Goal: Task Accomplishment & Management: Manage account settings

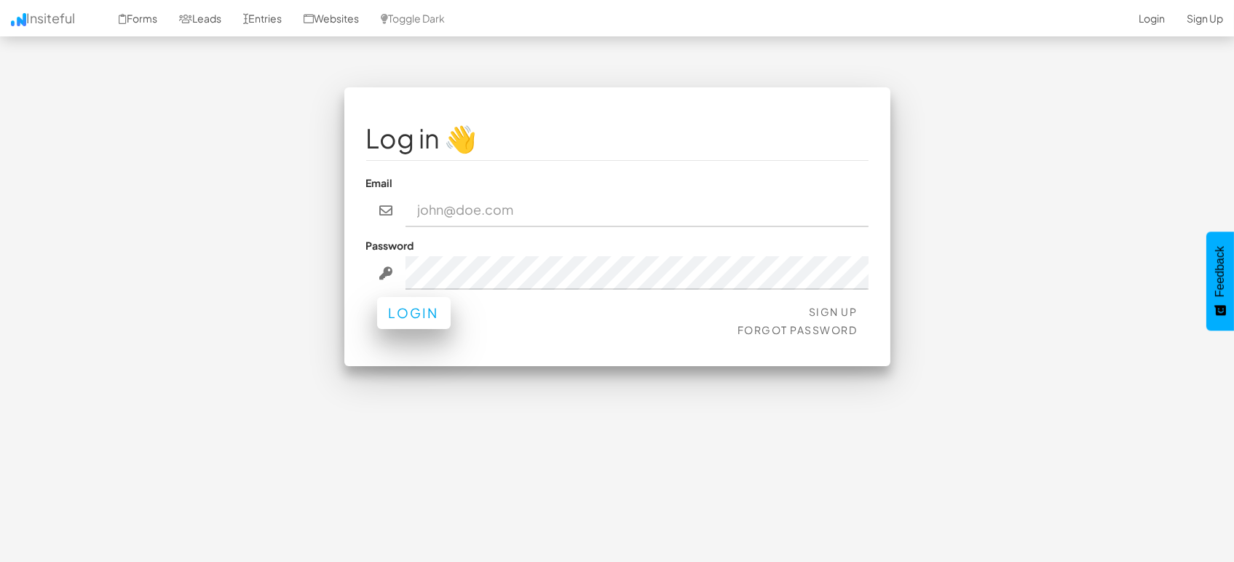
type input "[EMAIL_ADDRESS][DOMAIN_NAME]"
click at [428, 323] on button "Login" at bounding box center [414, 313] width 74 height 32
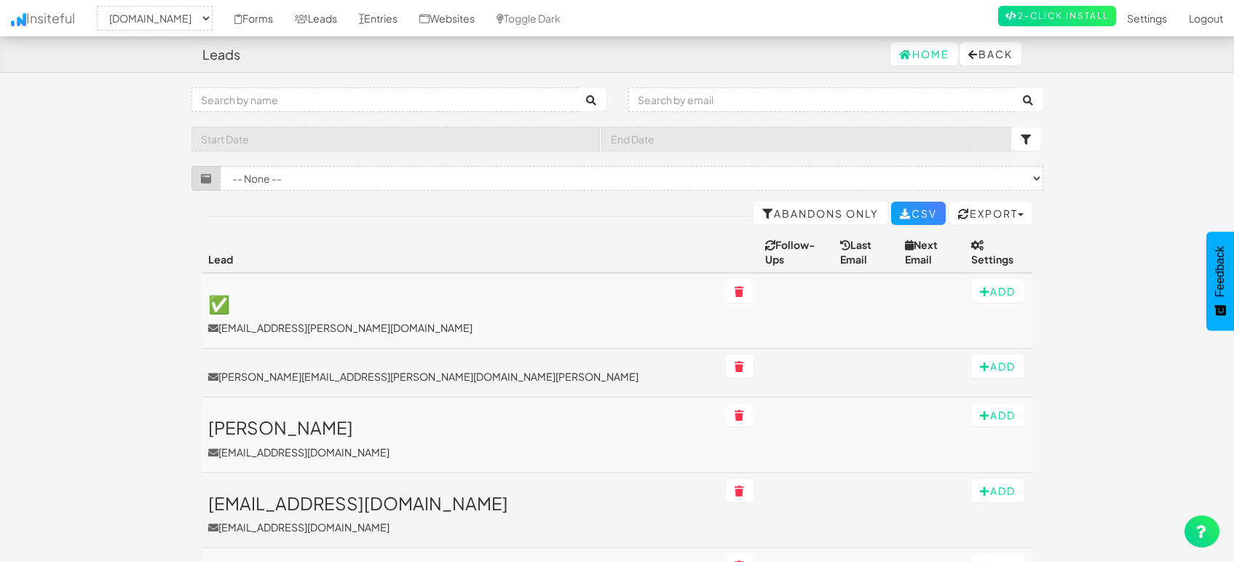
select select "1505"
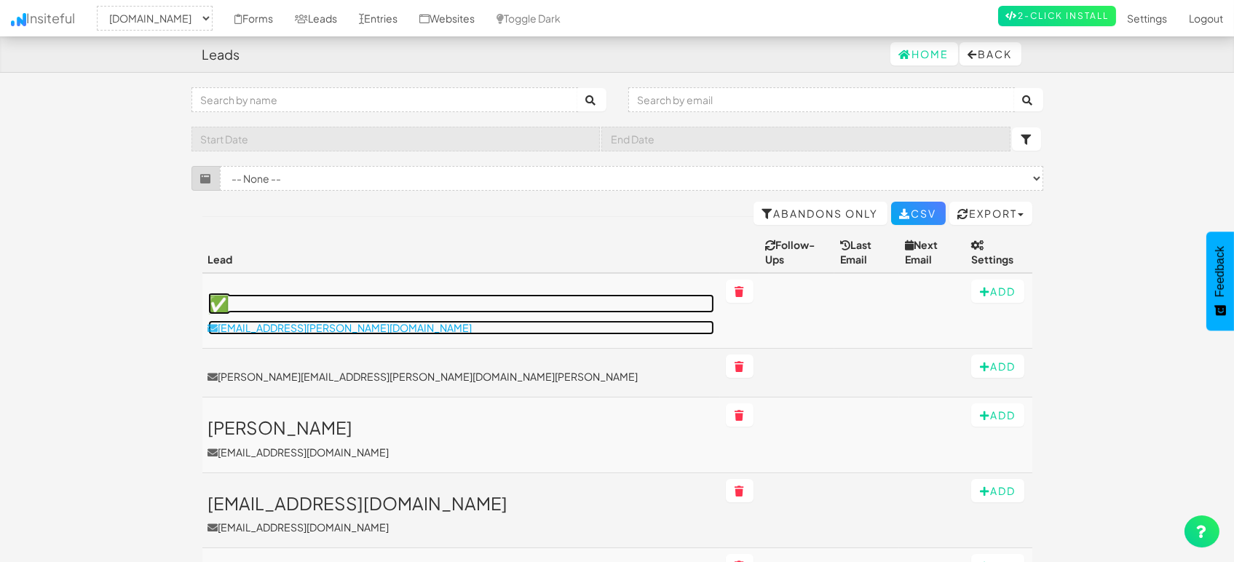
click at [268, 320] on p "[EMAIL_ADDRESS][PERSON_NAME][DOMAIN_NAME]" at bounding box center [461, 327] width 507 height 15
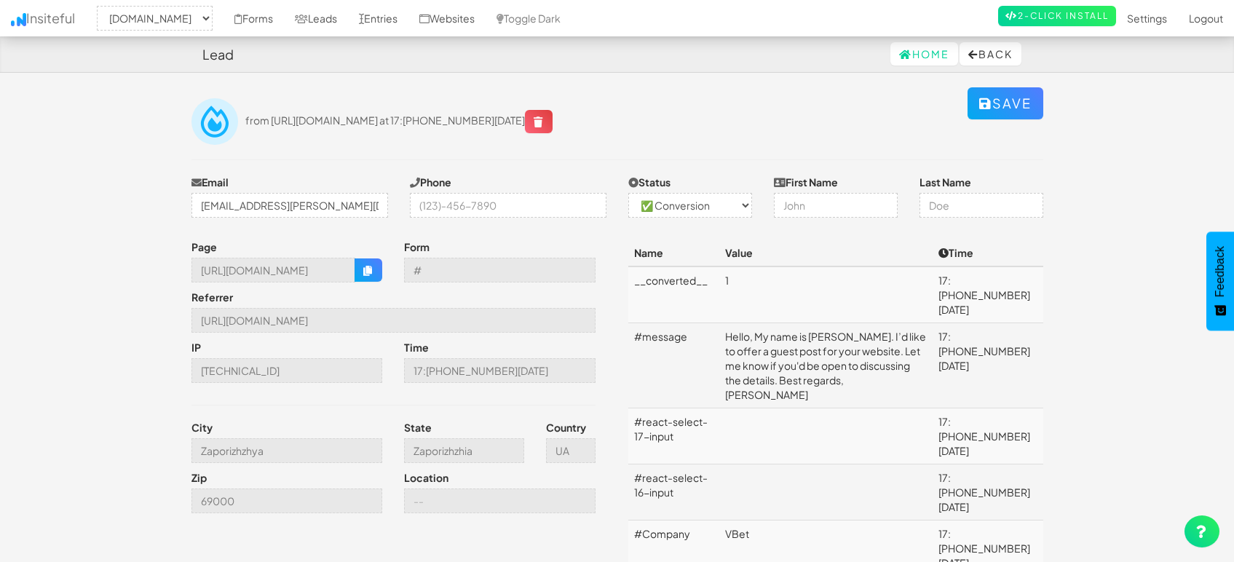
select select "1505"
select select "1"
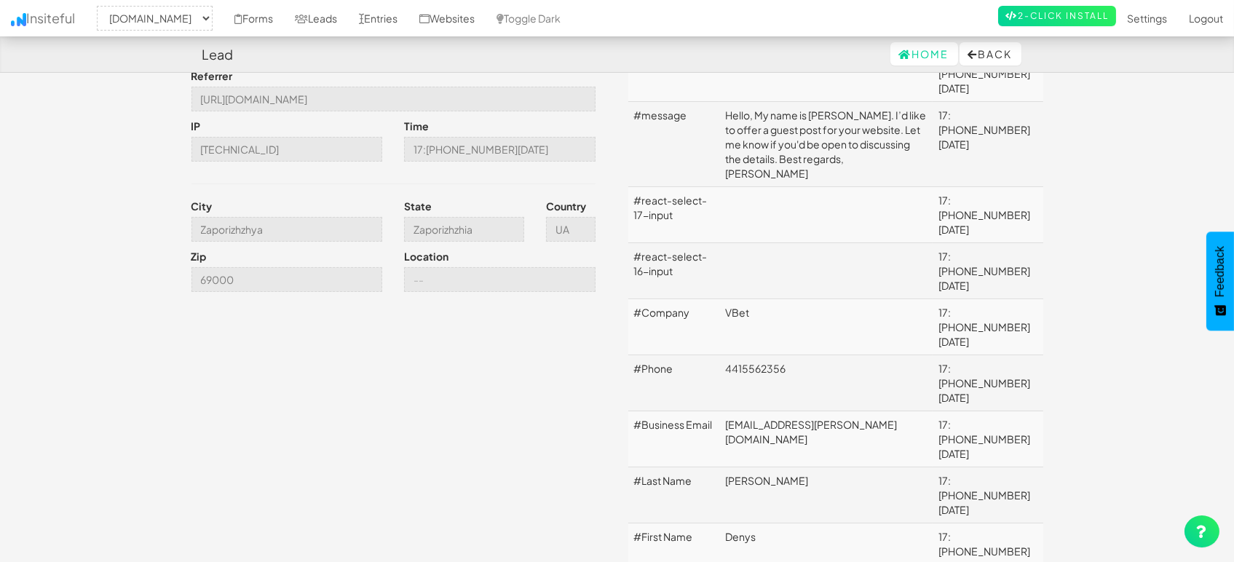
scroll to position [242, 0]
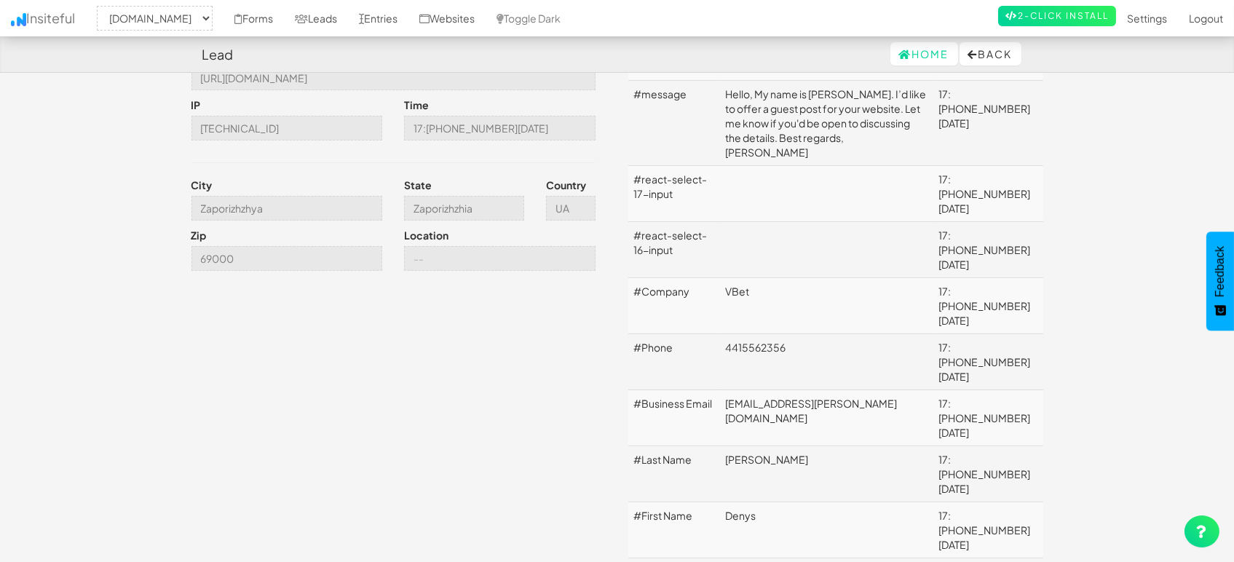
click at [769, 334] on td "4415562356" at bounding box center [825, 362] width 213 height 56
copy td "4415562356"
click at [775, 278] on td "VBet" at bounding box center [825, 306] width 213 height 56
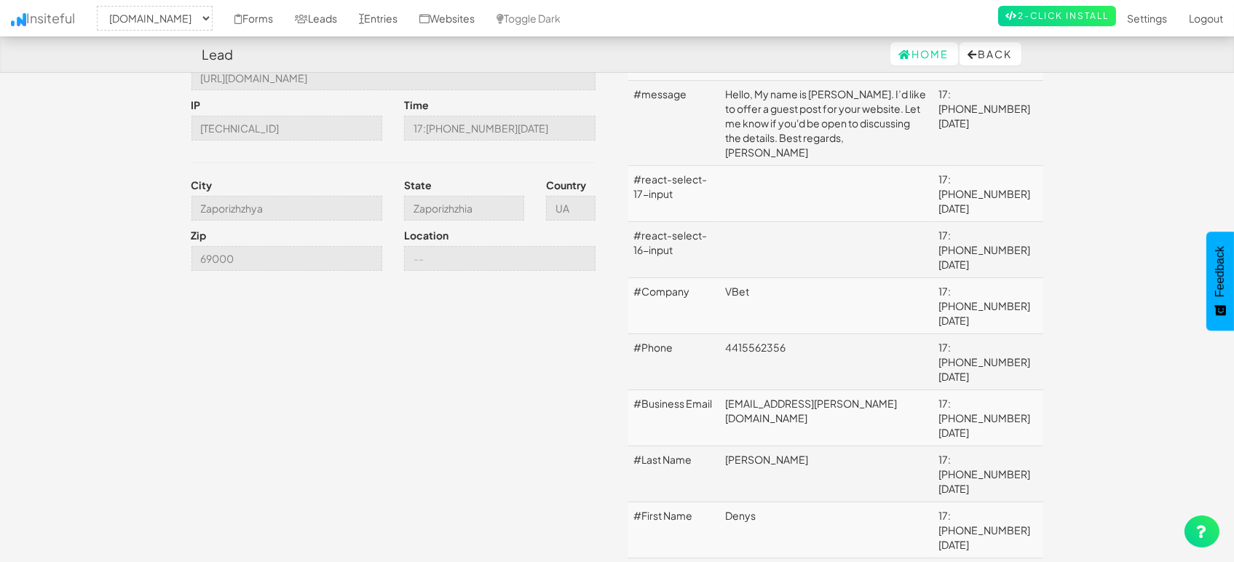
click at [775, 278] on td "VBet" at bounding box center [825, 306] width 213 height 56
copy td "VBet"
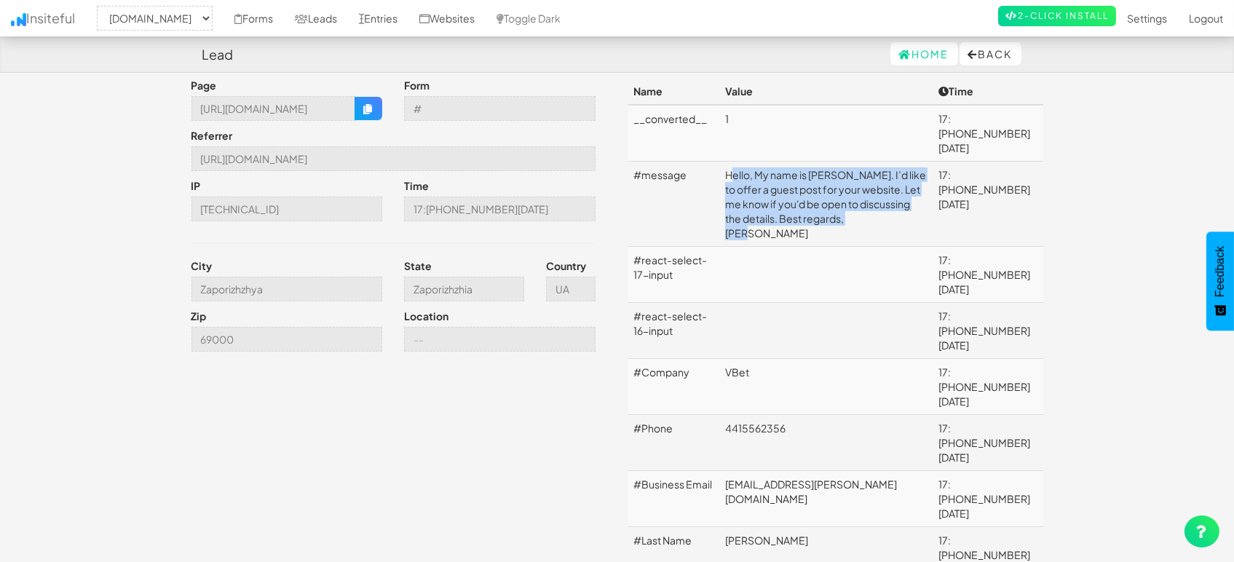
drag, startPoint x: 730, startPoint y: 157, endPoint x: 792, endPoint y: 202, distance: 77.6
click at [792, 202] on td "Hello, My name is Denys. I’d like to offer a guest post for your website. Let m…" at bounding box center [825, 204] width 213 height 85
copy td "Hello, My name is Denys. I’d like to offer a guest post for your website. Let m…"
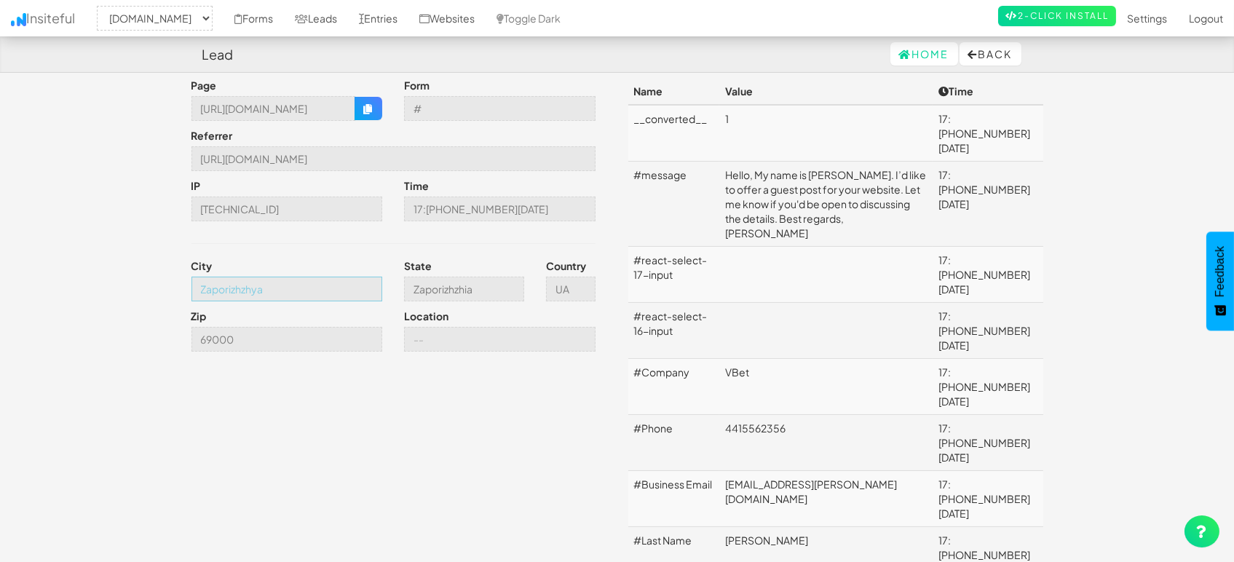
click at [270, 286] on input "Zaporizhzhya" at bounding box center [288, 289] width 192 height 25
click at [301, 157] on input "https://mapsted.com/blog" at bounding box center [394, 158] width 404 height 25
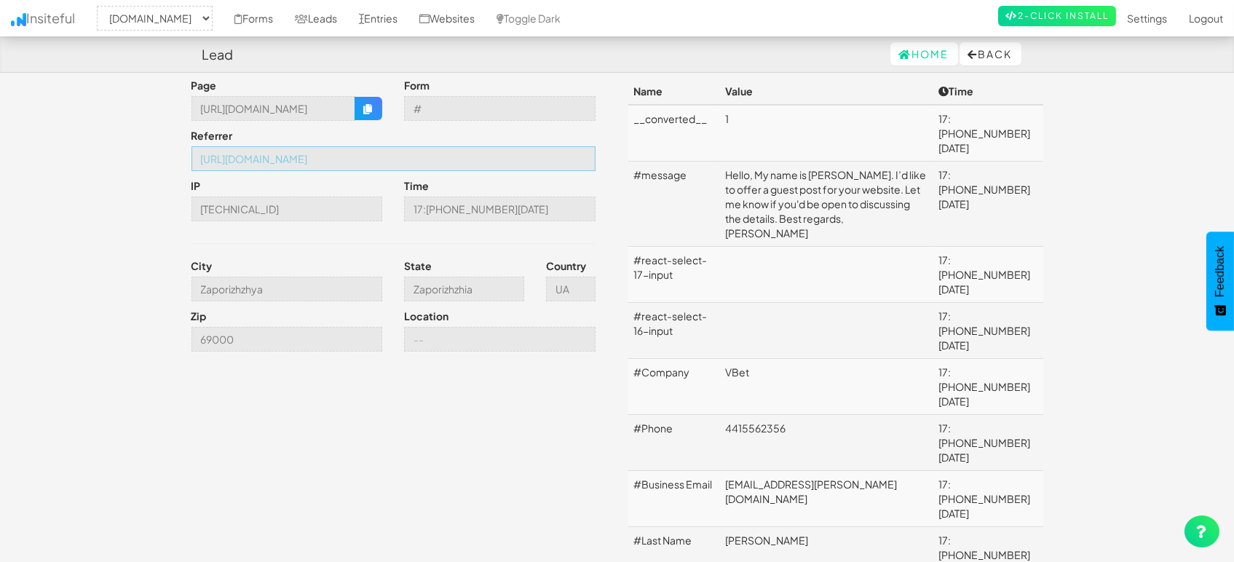
click at [301, 157] on input "https://mapsted.com/blog" at bounding box center [394, 158] width 404 height 25
click at [367, 100] on button "button" at bounding box center [369, 108] width 28 height 23
